Goal: Check status: Check status

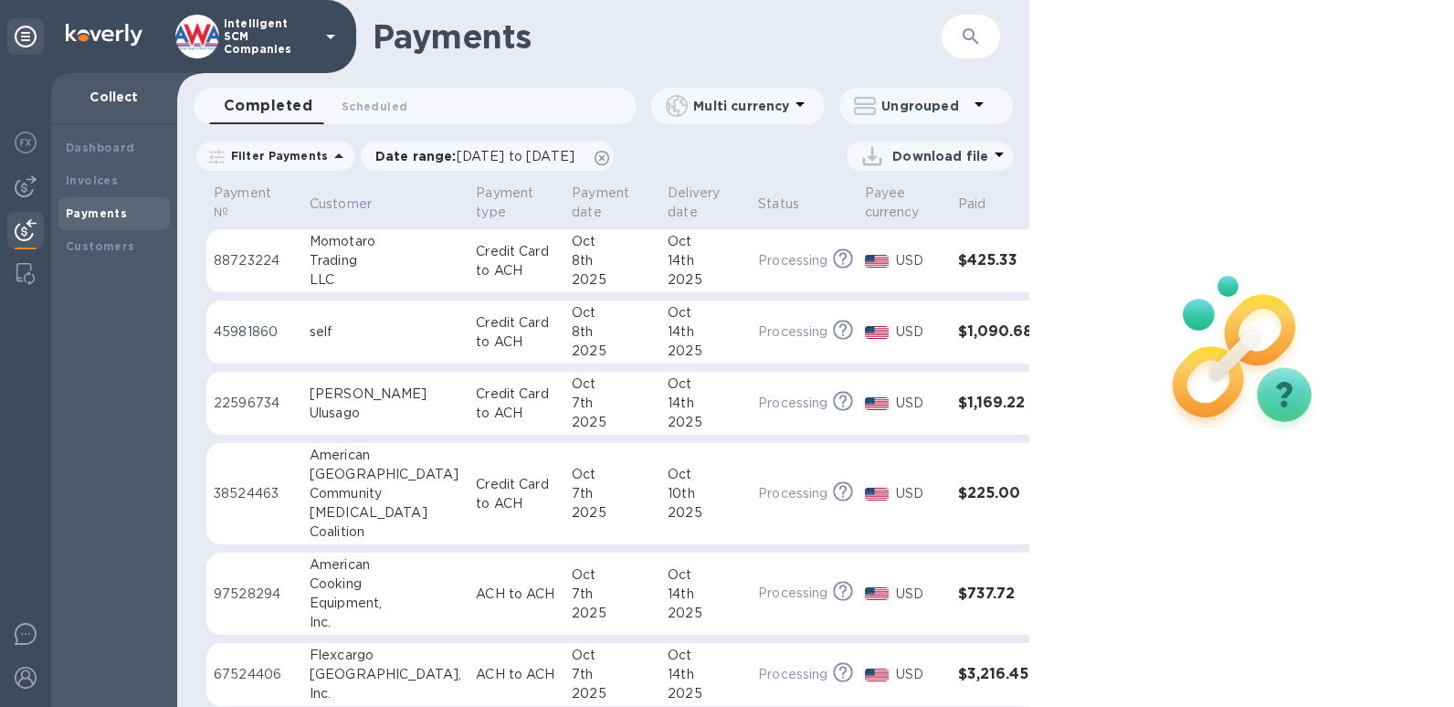
scroll to position [2014, 0]
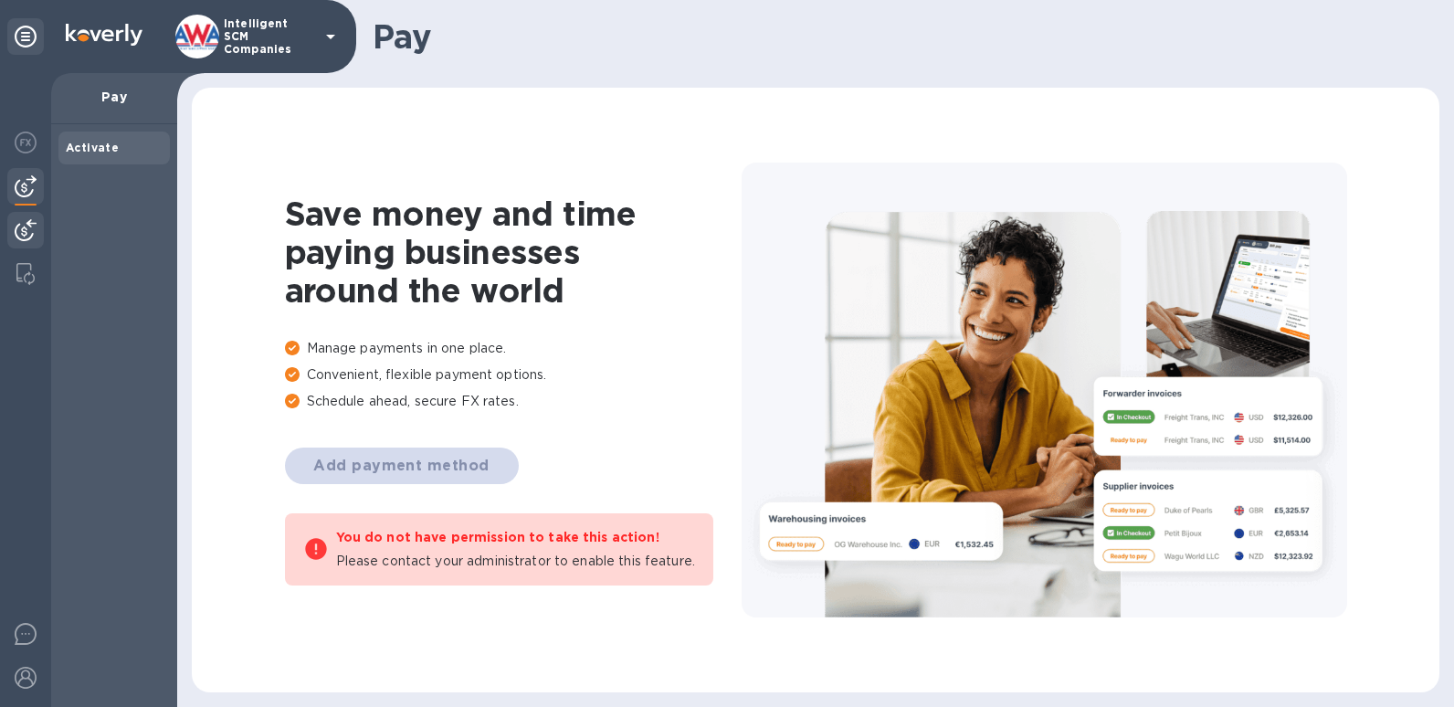
drag, startPoint x: 24, startPoint y: 225, endPoint x: 40, endPoint y: 233, distance: 18.4
click at [24, 226] on img at bounding box center [26, 230] width 22 height 22
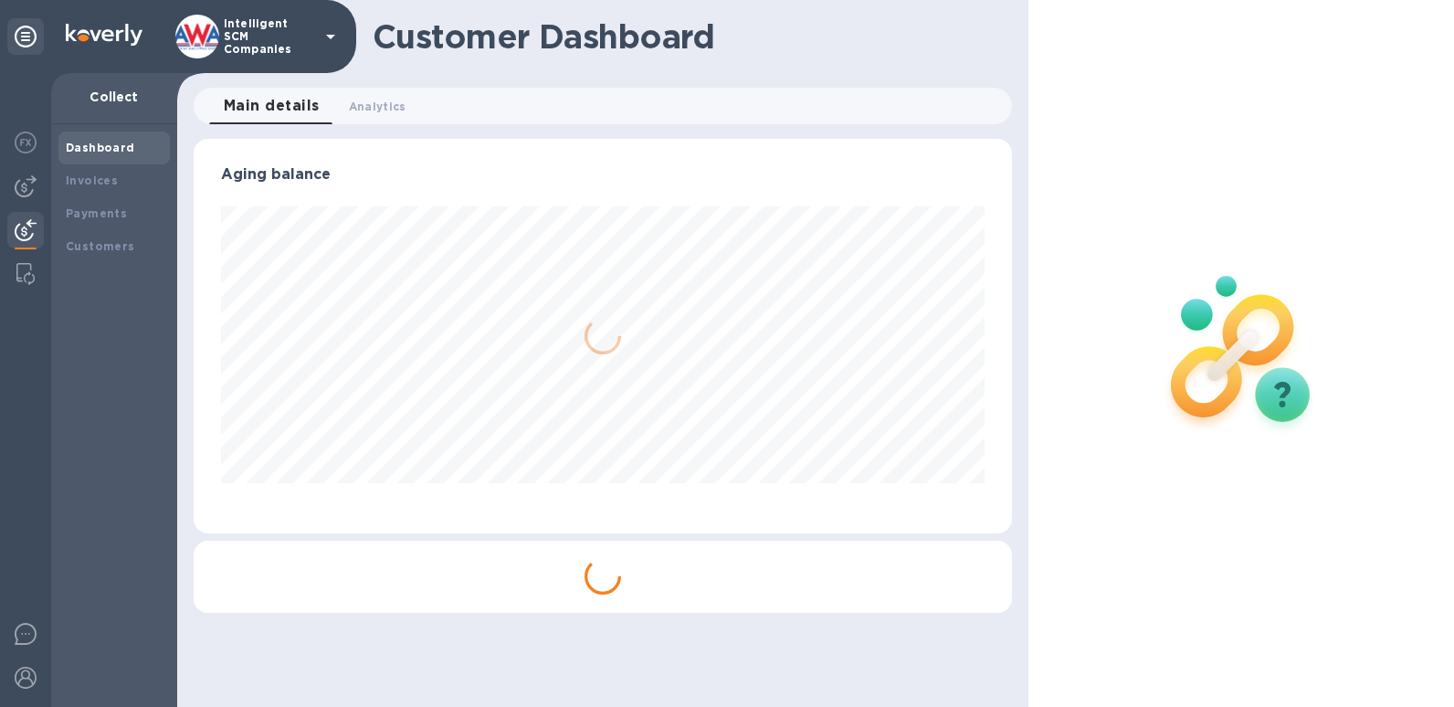
scroll to position [395, 818]
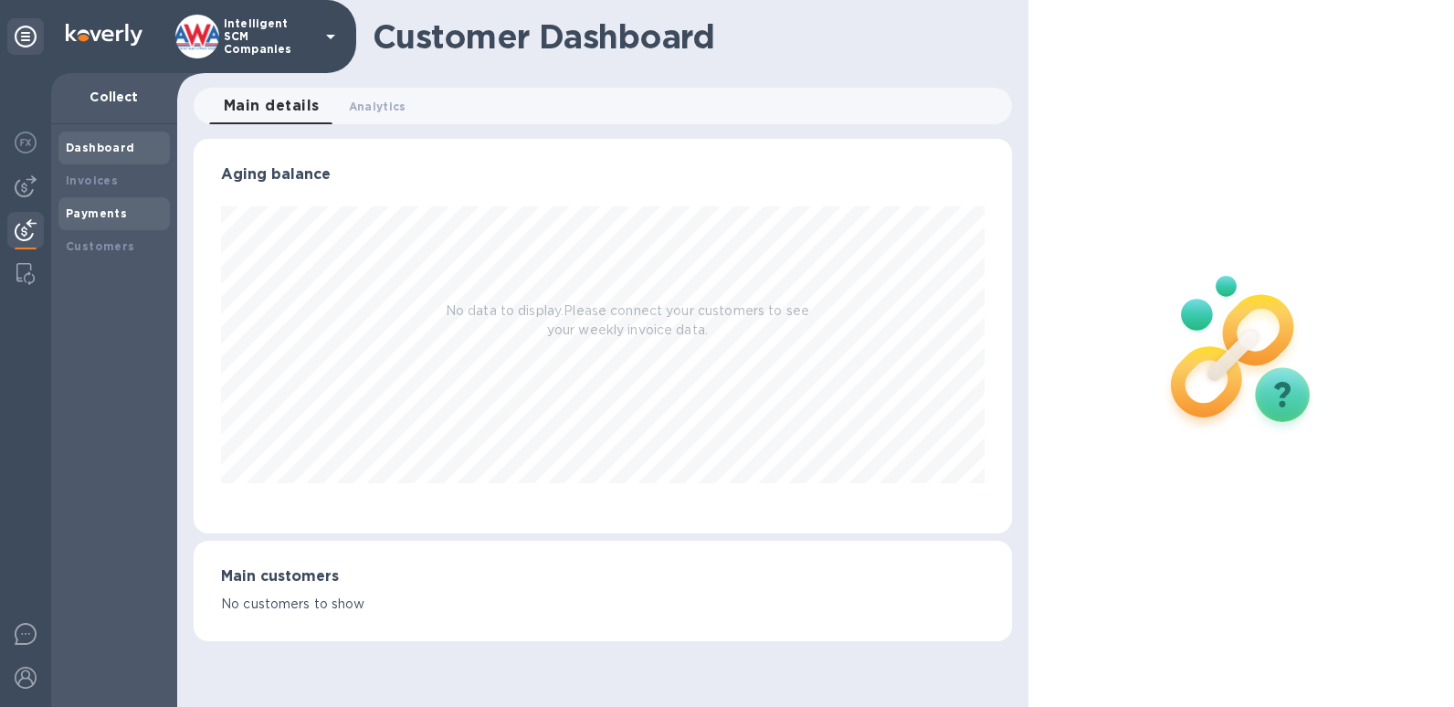
click at [121, 209] on b "Payments" at bounding box center [96, 213] width 61 height 14
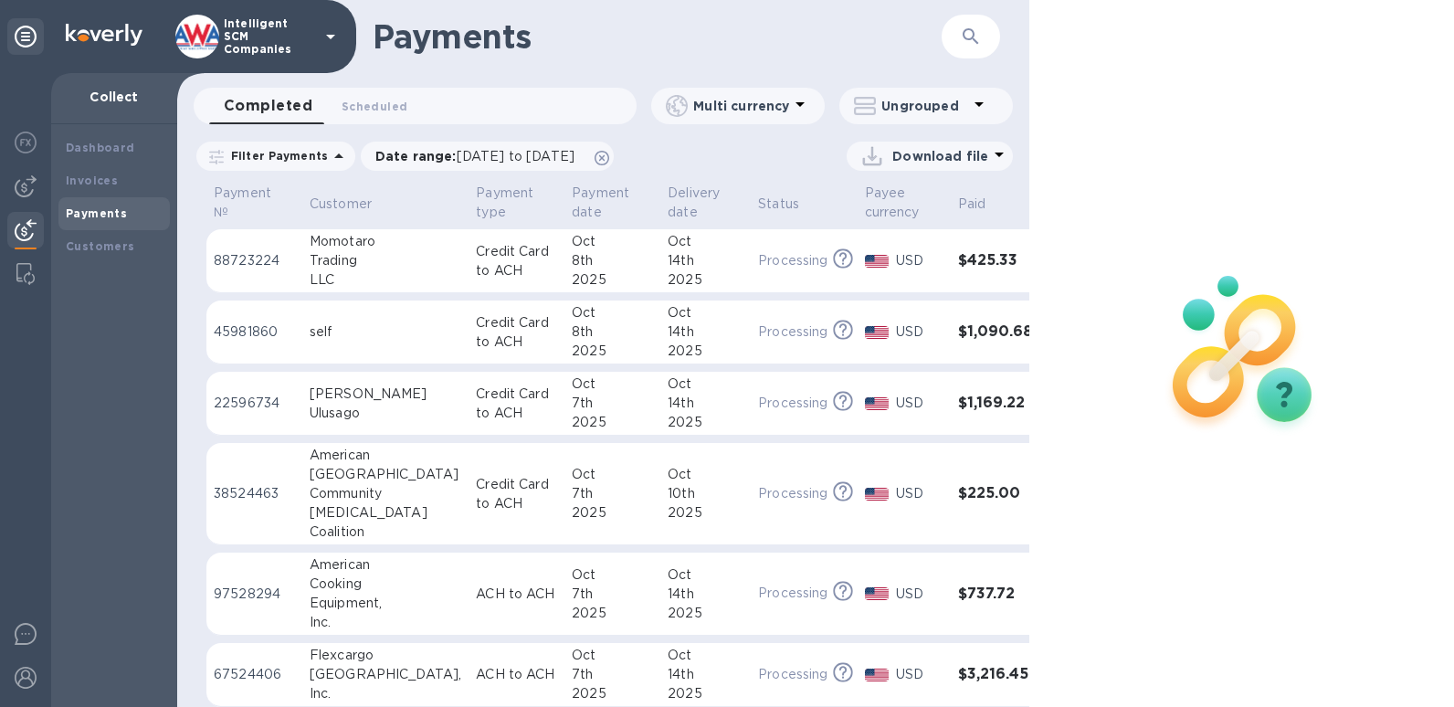
click at [958, 258] on h3 "$425.33" at bounding box center [996, 260] width 77 height 17
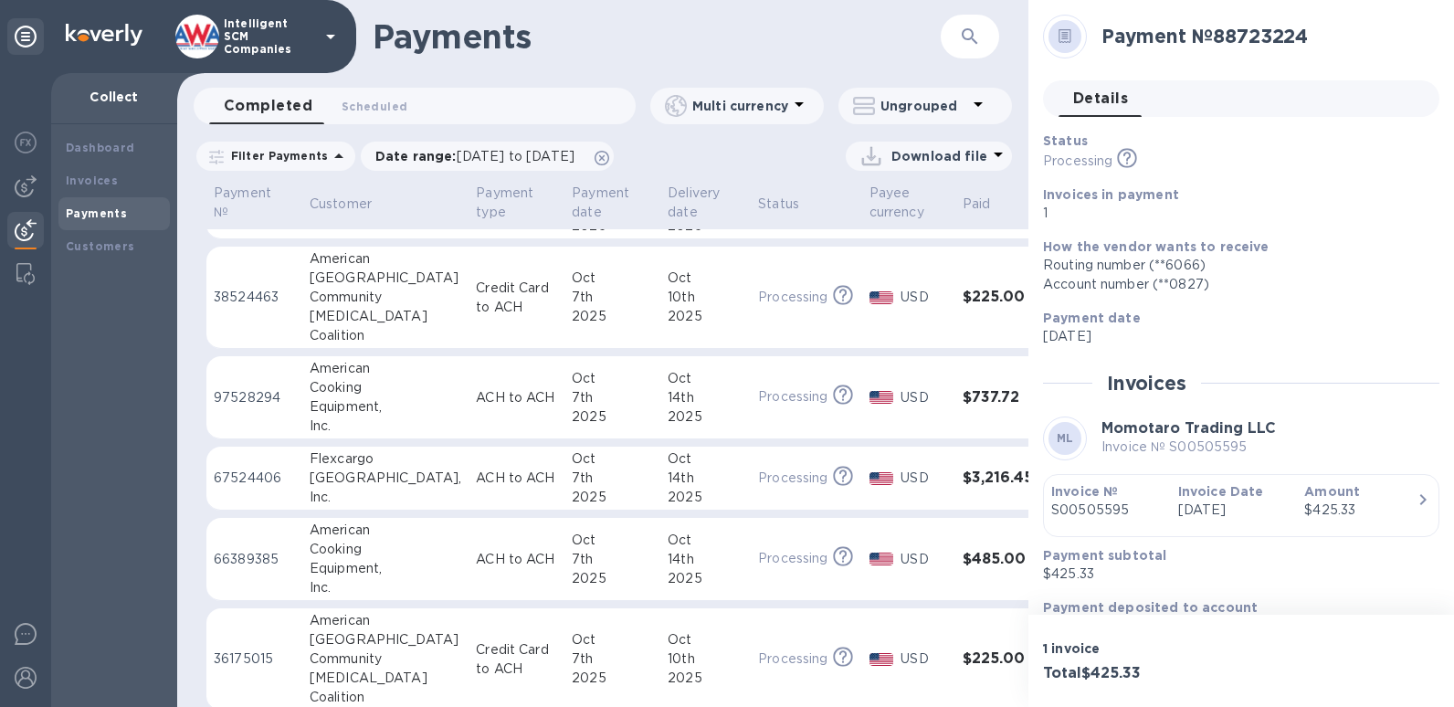
scroll to position [304, 0]
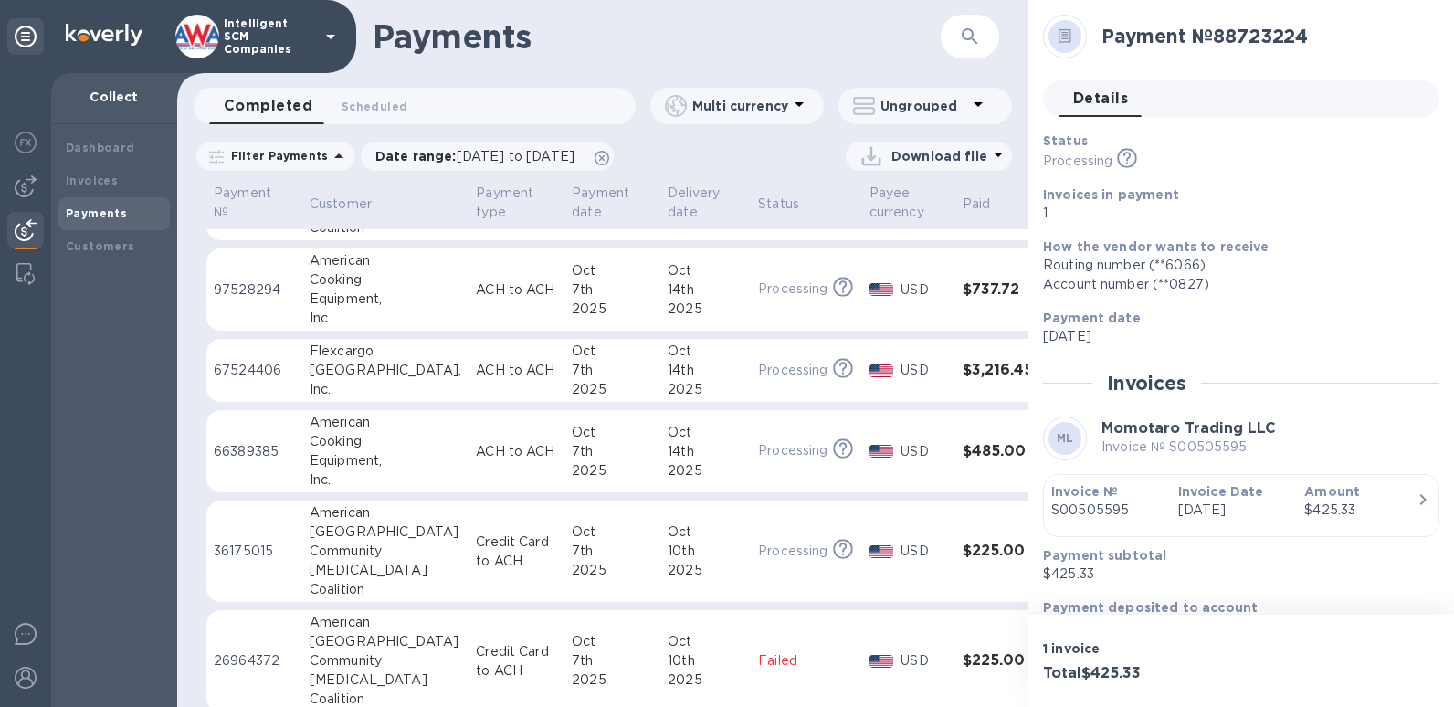
click at [963, 548] on h3 "$225.00" at bounding box center [1001, 550] width 77 height 17
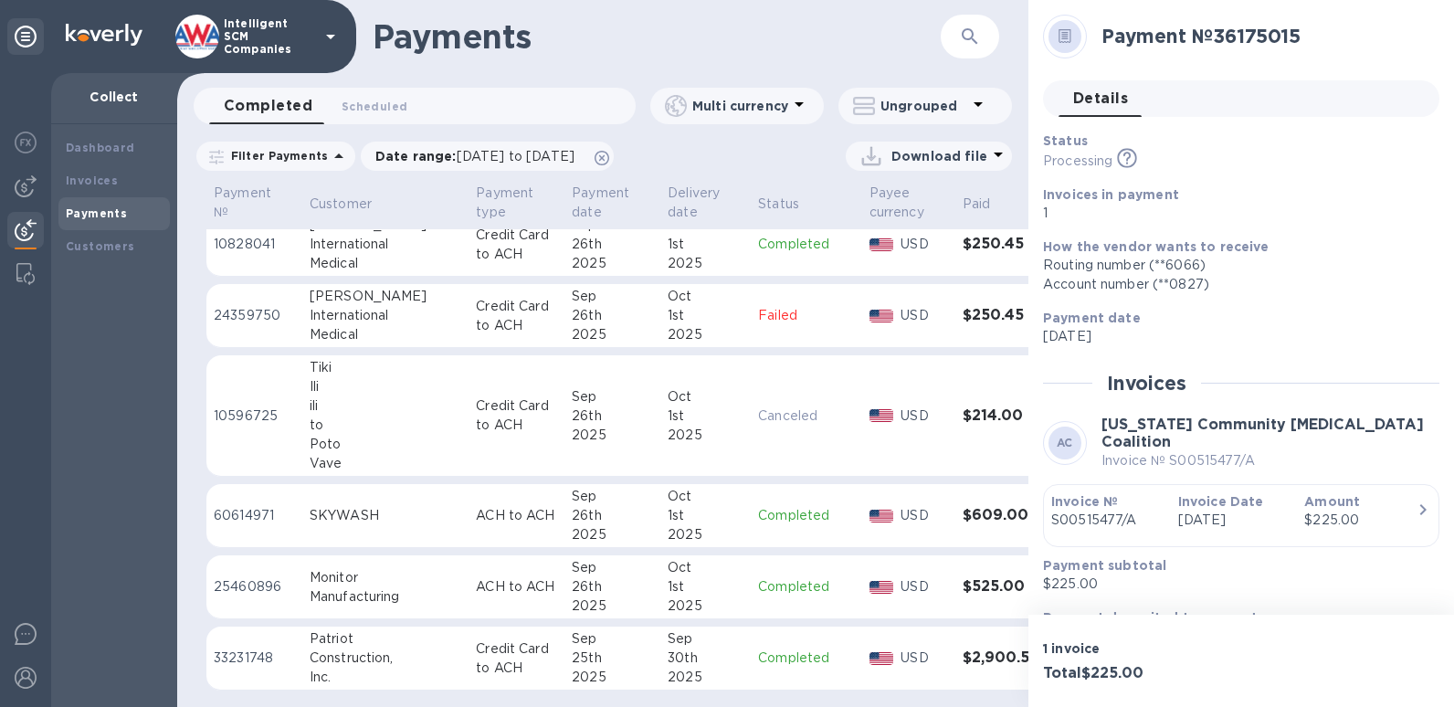
scroll to position [2803, 0]
